Goal: Navigation & Orientation: Find specific page/section

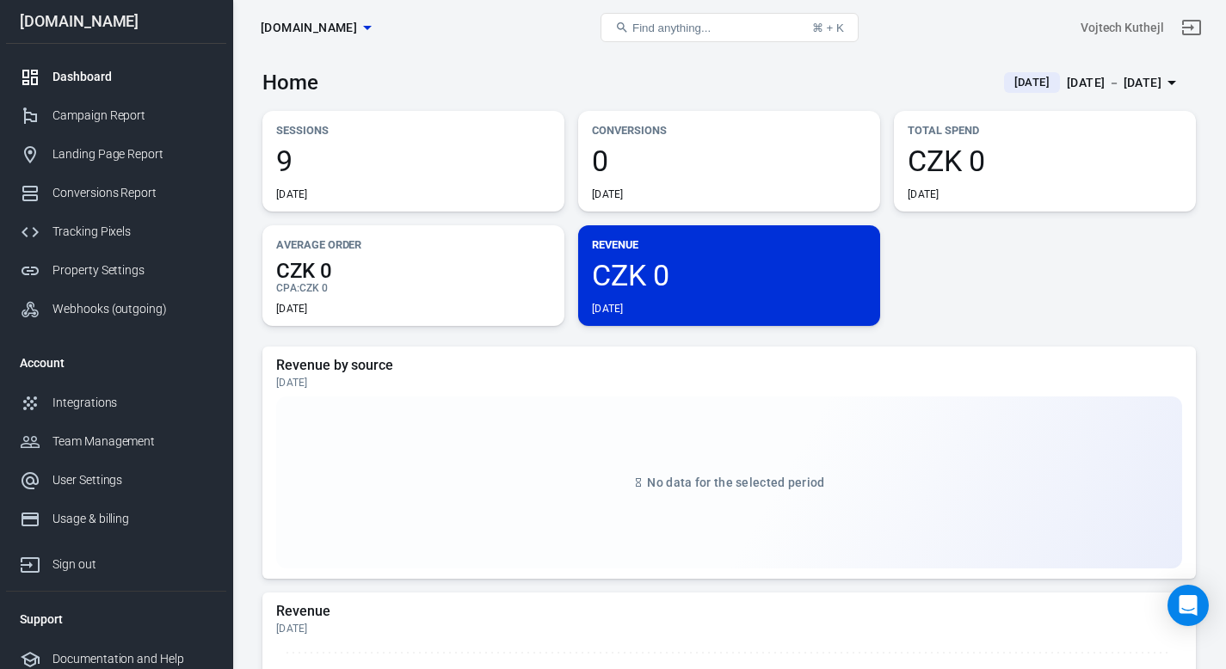
click at [65, 72] on div "Dashboard" at bounding box center [132, 77] width 160 height 18
click at [100, 185] on div "Conversions Report" at bounding box center [132, 193] width 160 height 18
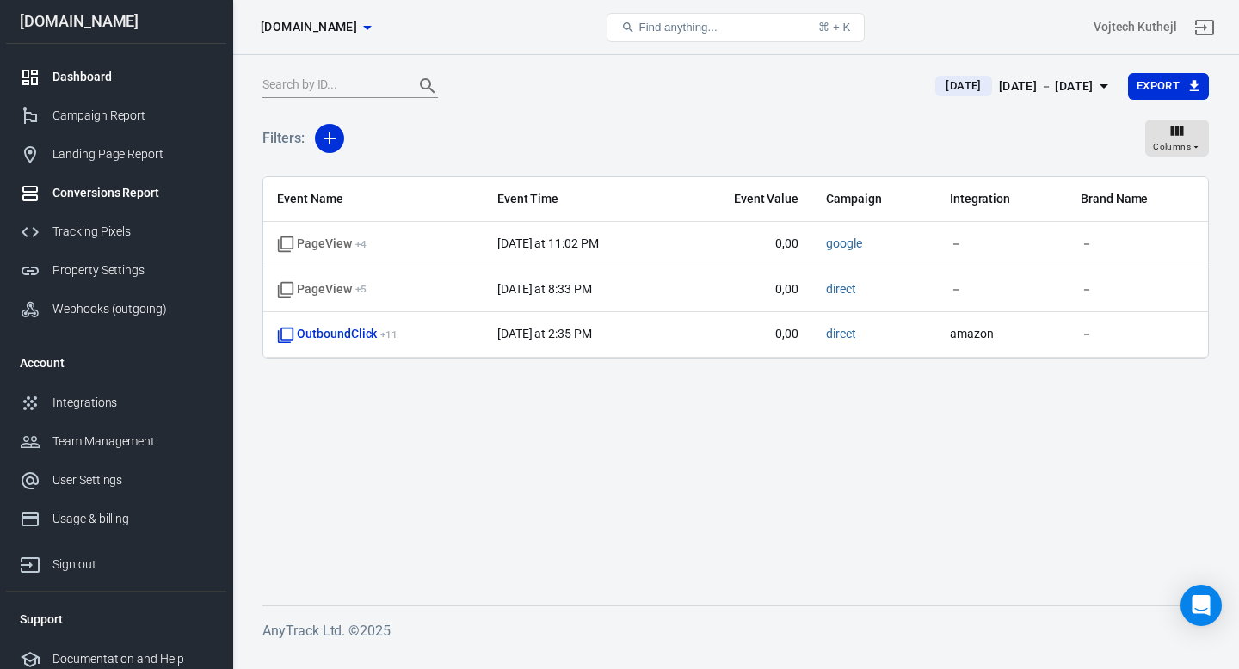
click at [90, 73] on div "Dashboard" at bounding box center [132, 77] width 160 height 18
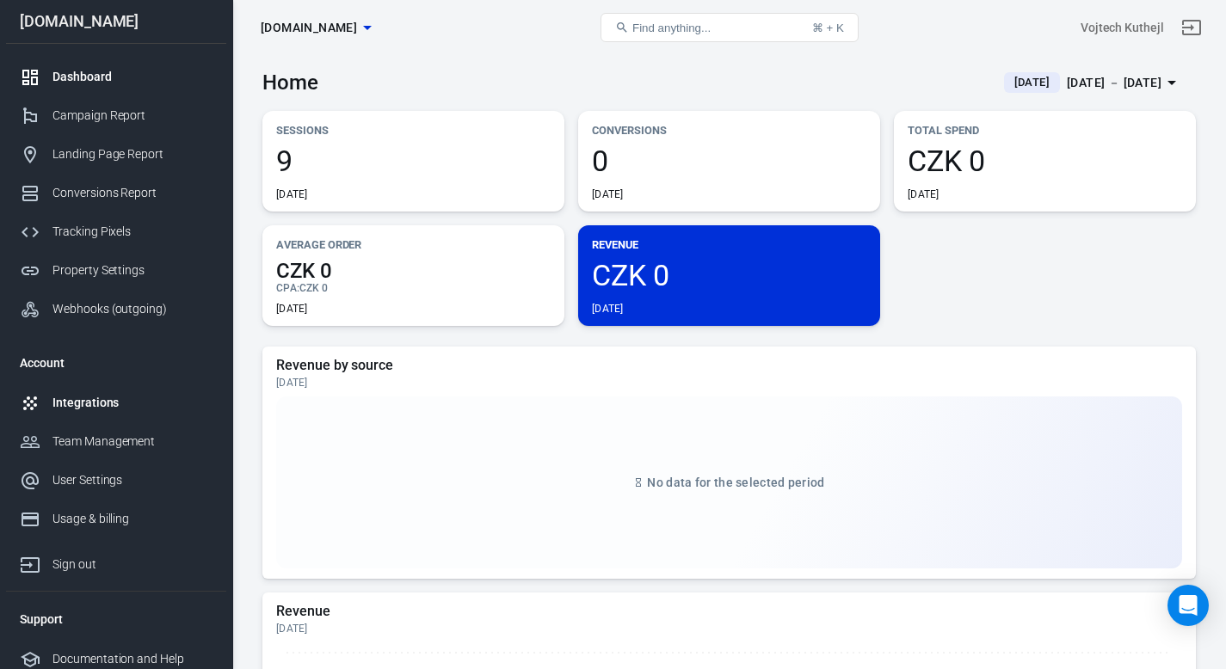
click at [118, 404] on div "Integrations" at bounding box center [132, 403] width 160 height 18
